Goal: Check status: Check status

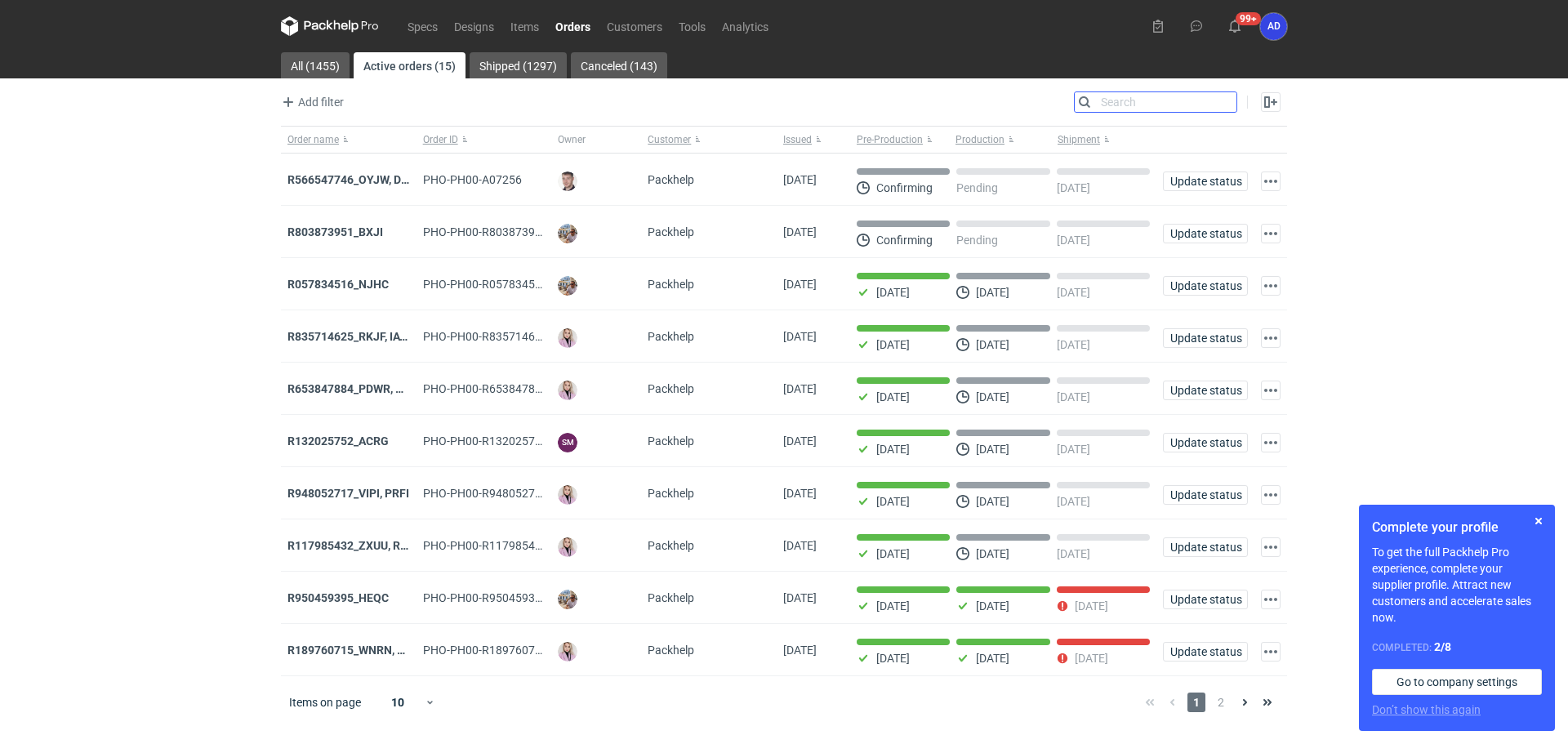
click at [1222, 103] on input "Search" at bounding box center [1155, 102] width 161 height 20
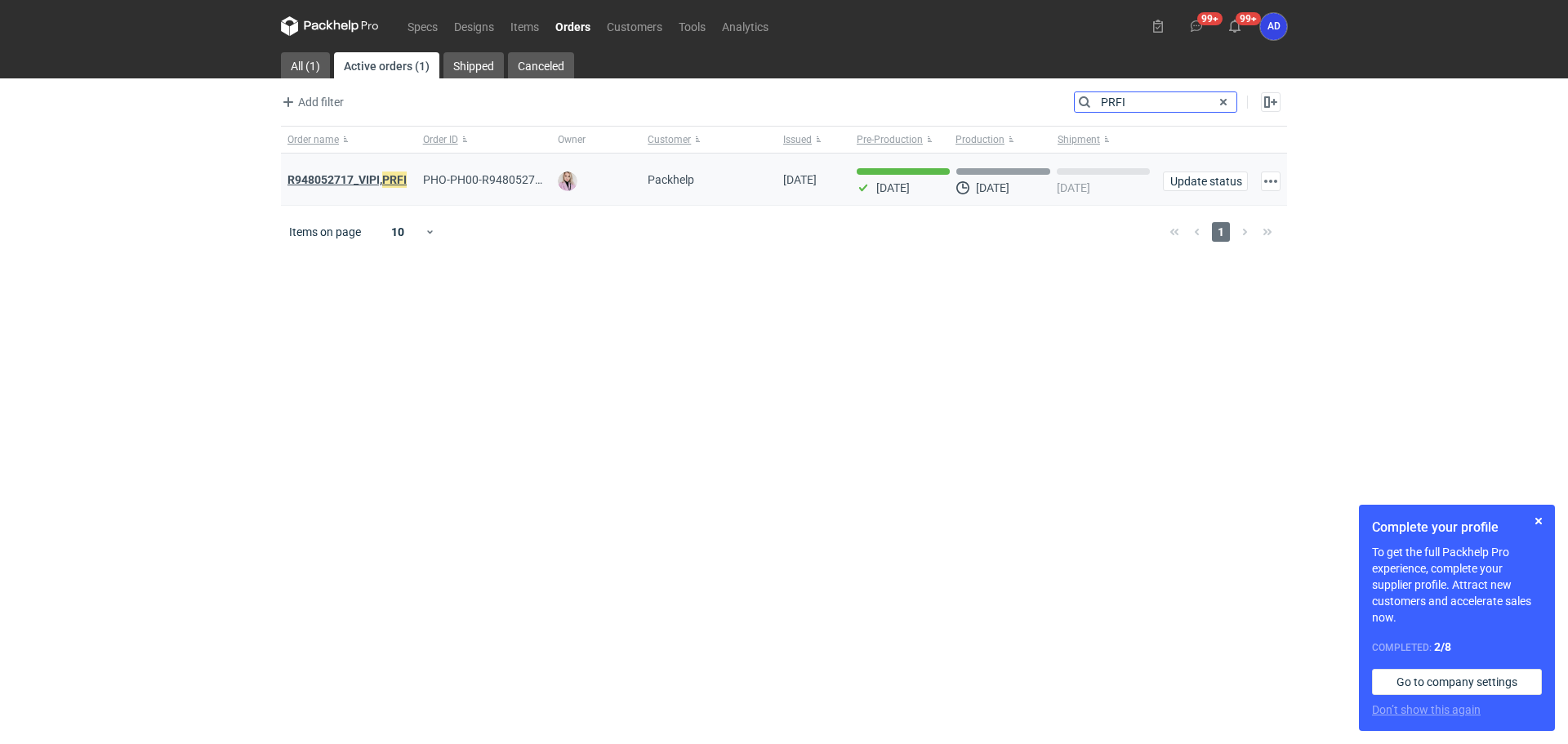
type input "PRFI"
click at [348, 177] on strong "R948052717_VIPI, PRFI" at bounding box center [347, 180] width 119 height 18
